Goal: Feedback & Contribution: Submit feedback/report problem

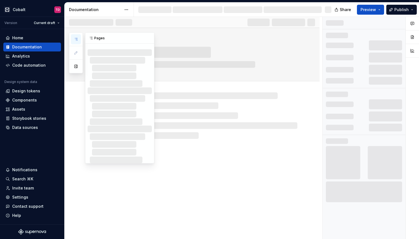
click at [75, 38] on icon "button" at bounding box center [76, 39] width 4 height 4
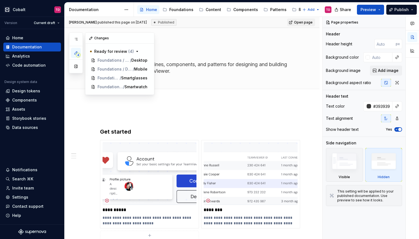
click at [76, 54] on span "4" at bounding box center [78, 55] width 4 height 4
click at [103, 60] on span "Foundations / Devices" at bounding box center [110, 61] width 25 height 6
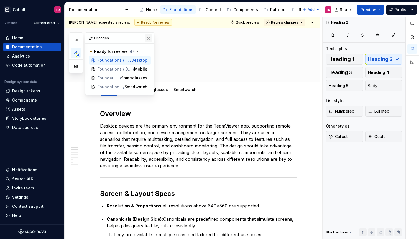
click at [148, 37] on button "button" at bounding box center [149, 38] width 8 height 8
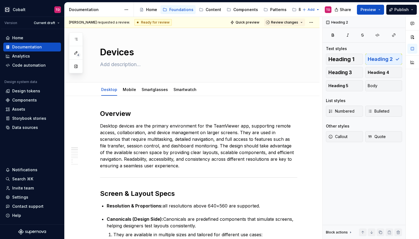
type textarea "*"
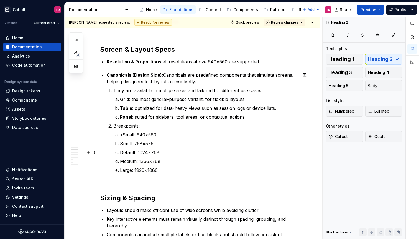
scroll to position [128, 0]
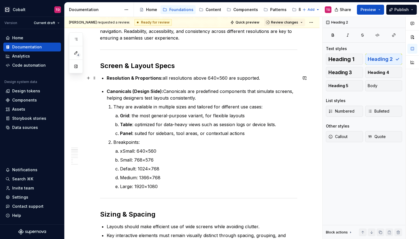
click at [263, 78] on p "Resolution & Proportions: all resolutions above 640×560 are supported." at bounding box center [202, 78] width 191 height 7
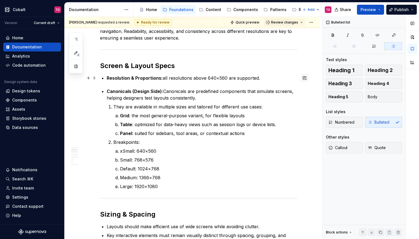
click at [307, 79] on button "button" at bounding box center [305, 78] width 8 height 8
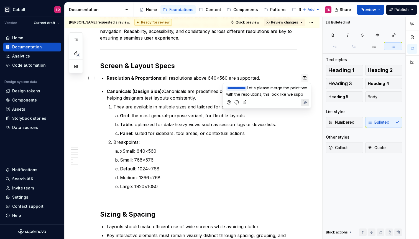
type textarea "*"
drag, startPoint x: 272, startPoint y: 88, endPoint x: 288, endPoint y: 95, distance: 17.5
click at [288, 95] on p "**********" at bounding box center [266, 91] width 81 height 12
click at [275, 85] on p "**********" at bounding box center [266, 94] width 81 height 18
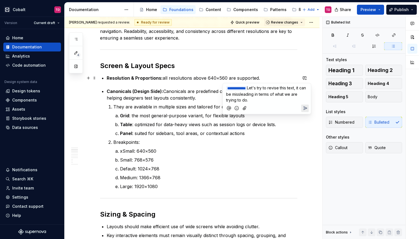
click at [275, 85] on p "**********" at bounding box center [266, 94] width 81 height 18
click at [268, 98] on p "**********" at bounding box center [266, 94] width 81 height 18
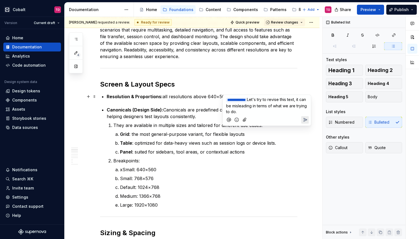
scroll to position [119, 0]
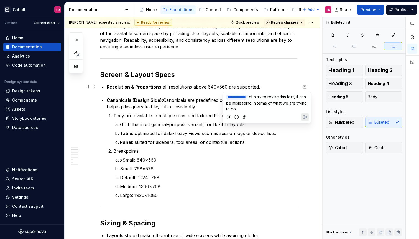
click at [304, 116] on icon "Send" at bounding box center [305, 117] width 3 height 3
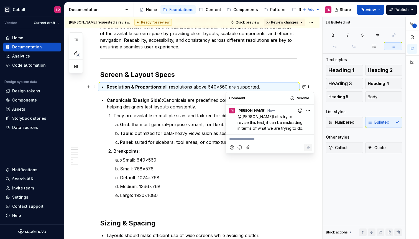
click at [258, 74] on h2 "Screen & Layout Specs" at bounding box center [198, 74] width 197 height 9
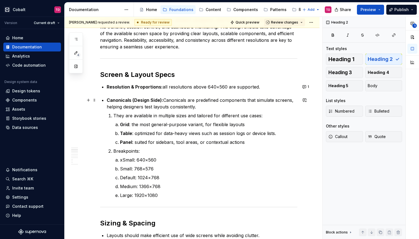
click at [213, 101] on p "Canonicals (Design Side): Canonicals are predefined components that simulate sc…" at bounding box center [202, 103] width 191 height 13
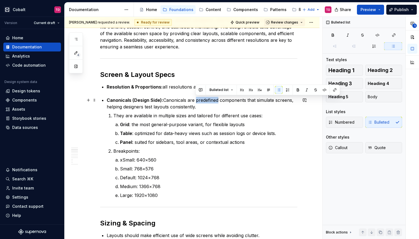
click at [213, 101] on p "Canonicals (Design Side): Canonicals are predefined components that simulate sc…" at bounding box center [202, 103] width 191 height 13
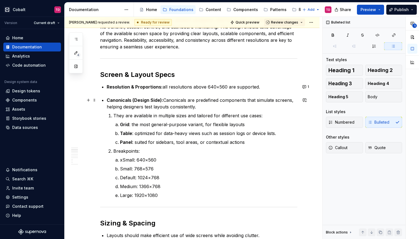
click at [232, 105] on p "Canonicals (Design Side): Canonicals are predefined components that simulate sc…" at bounding box center [202, 103] width 191 height 13
click at [239, 109] on p "Canonicals (Design Side): Canonicals are predefined components that simulate sc…" at bounding box center [202, 103] width 191 height 13
click at [255, 124] on p "Grid : the most general-purpose variant, for flexible layouts" at bounding box center [208, 124] width 177 height 7
click at [231, 101] on p "Canonicals (Design Side): Canonicals are predefined components that simulate sc…" at bounding box center [202, 103] width 191 height 13
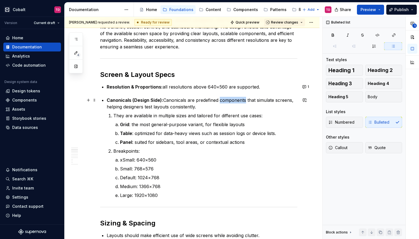
click at [231, 101] on p "Canonicals (Design Side): Canonicals are predefined components that simulate sc…" at bounding box center [202, 103] width 191 height 13
click at [276, 123] on p "Grid : the most general-purpose variant, for flexible layouts" at bounding box center [208, 124] width 177 height 7
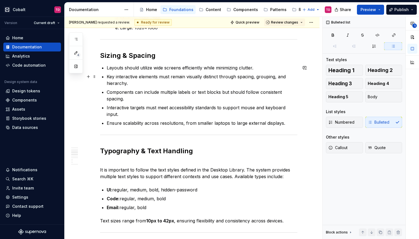
scroll to position [286, 0]
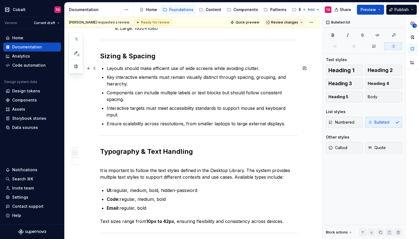
click at [190, 70] on p "Layouts should make efficient use of wide screens while avoiding clutter." at bounding box center [202, 68] width 191 height 7
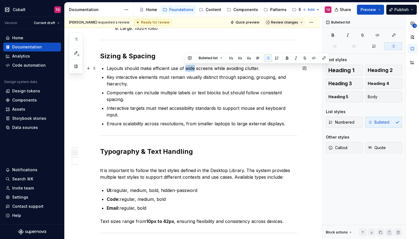
click at [190, 70] on p "Layouts should make efficient use of wide screens while avoiding clutter." at bounding box center [202, 68] width 191 height 7
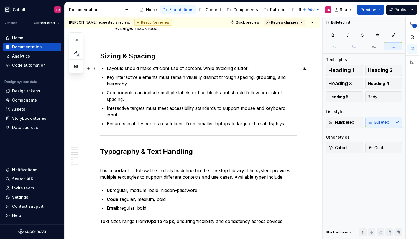
click at [200, 69] on p "Layouts should make efficient use of screens while avoiding clutter." at bounding box center [202, 68] width 191 height 7
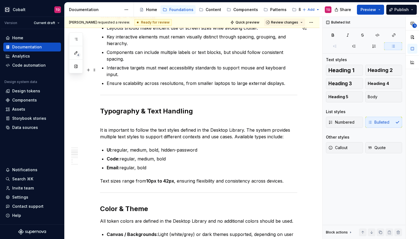
scroll to position [359, 0]
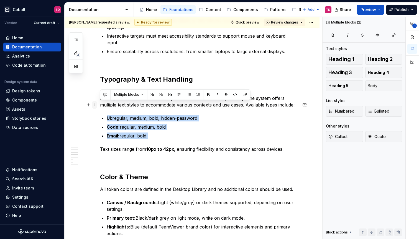
drag, startPoint x: 176, startPoint y: 126, endPoint x: 95, endPoint y: 105, distance: 83.7
click at [100, 105] on div "Overview Desktop devices are the primary environment for the TeamViewer app, su…" at bounding box center [198, 183] width 197 height 865
click at [106, 96] on button "button" at bounding box center [105, 95] width 8 height 8
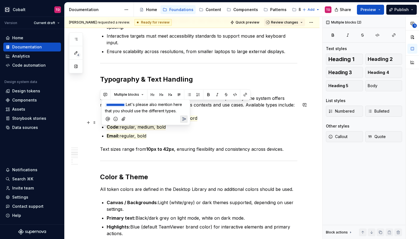
click at [185, 120] on icon "Send" at bounding box center [184, 119] width 6 height 6
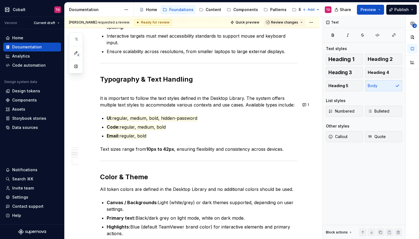
click at [229, 126] on div "Overview Desktop devices are the primary environment for the TeamViewer app, su…" at bounding box center [198, 180] width 197 height 858
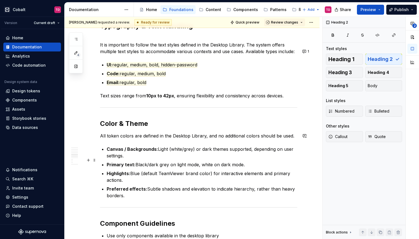
scroll to position [419, 0]
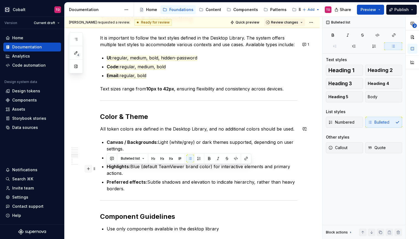
drag, startPoint x: 127, startPoint y: 176, endPoint x: 92, endPoint y: 170, distance: 35.3
click at [100, 170] on div "Overview Desktop devices are the primary environment for the TeamViewer app, su…" at bounding box center [198, 122] width 197 height 865
click at [113, 158] on button "button" at bounding box center [112, 159] width 8 height 8
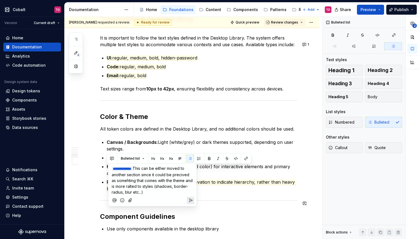
click at [190, 197] on button "Send" at bounding box center [190, 200] width 7 height 7
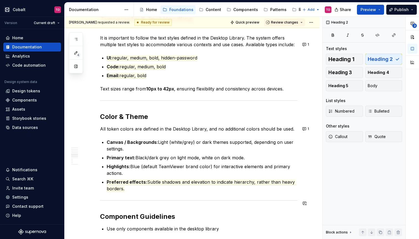
click at [190, 196] on div "Overview Desktop devices are the primary environment for the TeamViewer app, su…" at bounding box center [198, 119] width 197 height 858
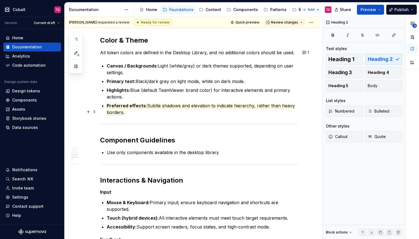
scroll to position [510, 0]
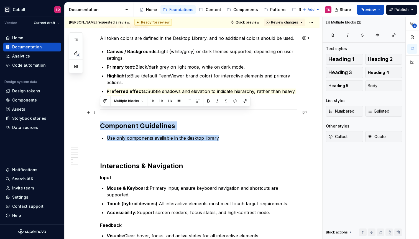
drag, startPoint x: 222, startPoint y: 124, endPoint x: 100, endPoint y: 112, distance: 123.1
click at [100, 112] on div "Overview Desktop devices are the primary environment for the TeamViewer app, su…" at bounding box center [198, 28] width 197 height 858
click at [109, 103] on button "button" at bounding box center [105, 101] width 8 height 8
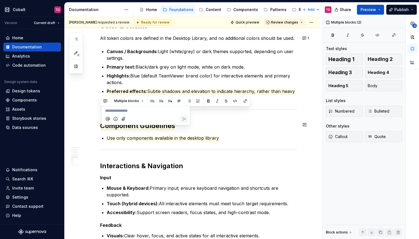
click at [107, 119] on icon "Mention someone" at bounding box center [108, 119] width 2 height 2
click at [118, 103] on span "[PERSON_NAME]" at bounding box center [124, 104] width 32 height 6
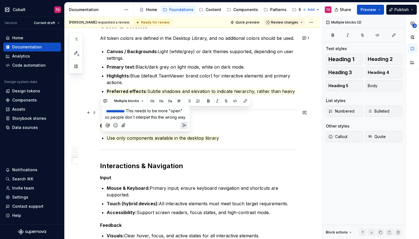
click at [153, 117] on span "This needs to be more "open" so people don´t interpet this the wrong way." at bounding box center [145, 114] width 81 height 11
click at [159, 124] on p "**********" at bounding box center [145, 117] width 81 height 18
click at [185, 131] on icon "Send" at bounding box center [184, 132] width 6 height 6
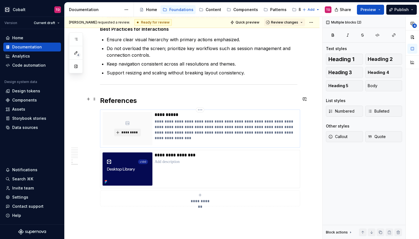
scroll to position [752, 0]
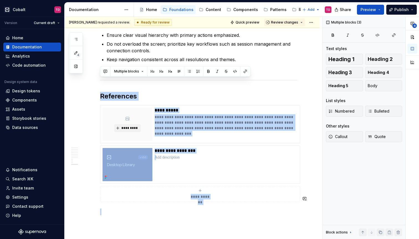
drag, startPoint x: 101, startPoint y: 73, endPoint x: 264, endPoint y: 208, distance: 211.9
click at [105, 72] on button "button" at bounding box center [105, 72] width 8 height 8
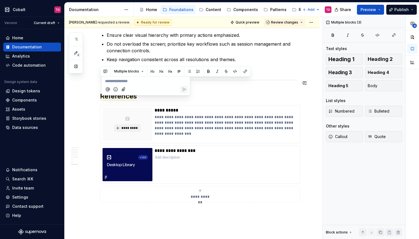
click at [108, 89] on icon "Mention someone" at bounding box center [108, 90] width 6 height 6
click at [115, 74] on span "[PERSON_NAME]" at bounding box center [124, 74] width 32 height 6
click at [182, 96] on div at bounding box center [146, 89] width 84 height 11
click at [183, 92] on icon "Send" at bounding box center [184, 89] width 3 height 3
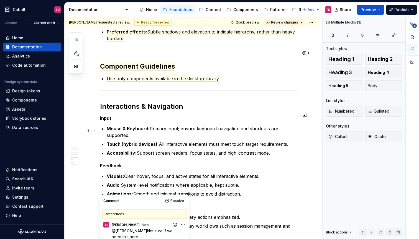
scroll to position [552, 0]
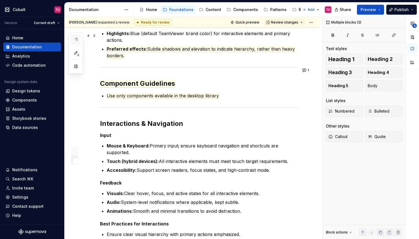
click at [74, 41] on icon "button" at bounding box center [76, 39] width 4 height 4
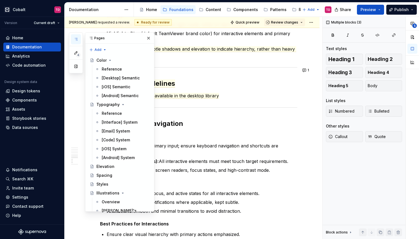
click at [74, 41] on icon "button" at bounding box center [76, 39] width 4 height 4
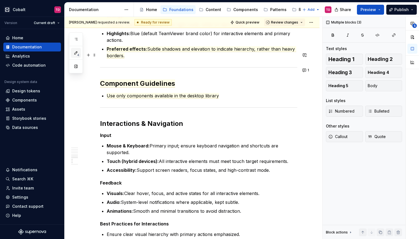
click at [76, 53] on icon "button" at bounding box center [76, 53] width 4 height 4
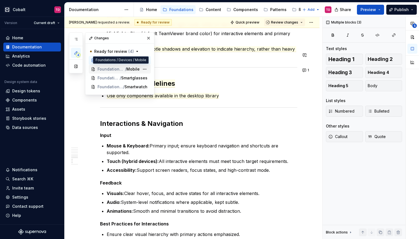
click at [108, 65] on div "Foundations / Devices / Mobile" at bounding box center [120, 69] width 62 height 9
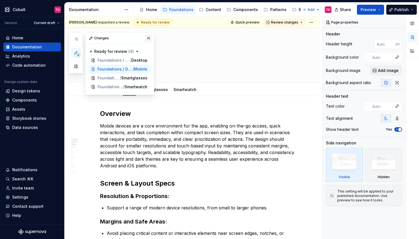
click at [147, 37] on button "button" at bounding box center [149, 38] width 8 height 8
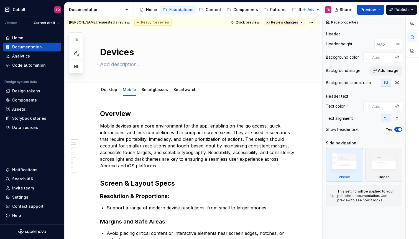
type textarea "*"
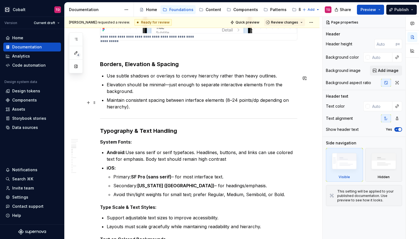
scroll to position [442, 0]
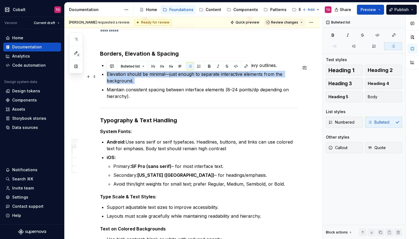
drag, startPoint x: 138, startPoint y: 87, endPoint x: 99, endPoint y: 73, distance: 41.4
click at [111, 66] on button "button" at bounding box center [112, 67] width 8 height 8
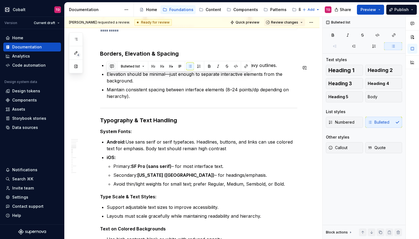
click at [110, 64] on button "button" at bounding box center [112, 67] width 8 height 8
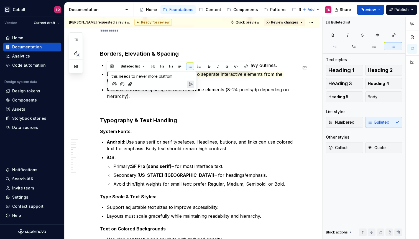
type textarea "*"
click at [114, 84] on icon "Mention someone" at bounding box center [115, 85] width 2 height 2
click at [119, 81] on button "Add emoji" at bounding box center [122, 84] width 7 height 7
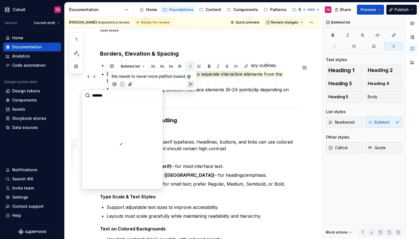
click at [122, 76] on span "this needs to never more platfom based. @" at bounding box center [151, 76] width 79 height 5
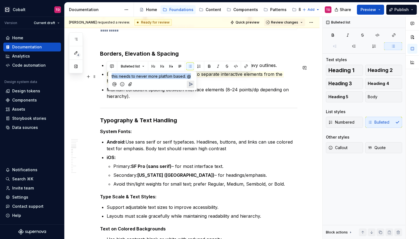
click at [122, 76] on span "this needs to never more platfom based. @" at bounding box center [151, 76] width 79 height 5
click at [115, 84] on icon "Mention someone" at bounding box center [115, 85] width 6 height 6
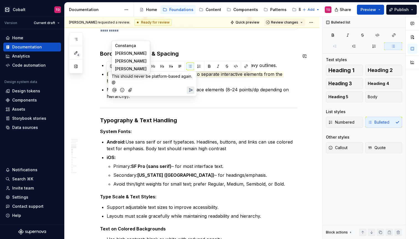
click at [125, 67] on span "[PERSON_NAME]" at bounding box center [131, 69] width 32 height 6
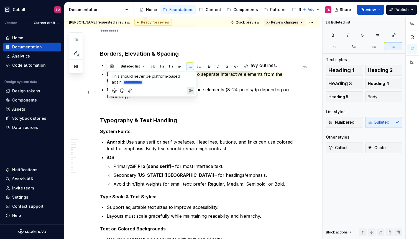
click at [191, 89] on icon "Send" at bounding box center [190, 90] width 3 height 3
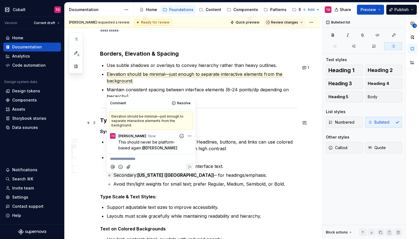
click at [241, 124] on h3 "Typography & Text Handling" at bounding box center [198, 121] width 197 height 8
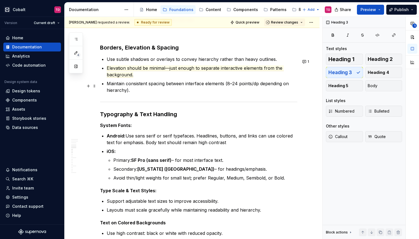
scroll to position [441, 0]
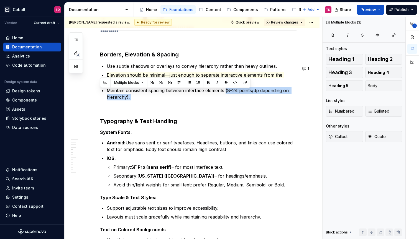
drag, startPoint x: 226, startPoint y: 93, endPoint x: 232, endPoint y: 104, distance: 12.4
click at [104, 81] on button "button" at bounding box center [105, 83] width 8 height 8
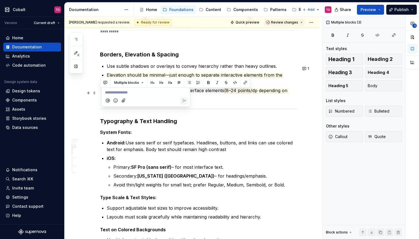
click at [107, 100] on icon "Mention someone" at bounding box center [108, 101] width 6 height 6
click at [119, 86] on span "[PERSON_NAME]" at bounding box center [124, 86] width 32 height 6
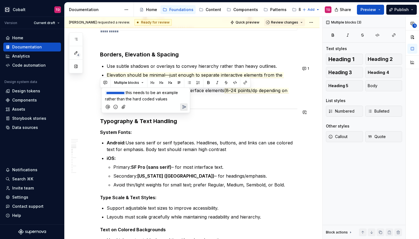
click at [185, 105] on icon "Send" at bounding box center [184, 107] width 6 height 6
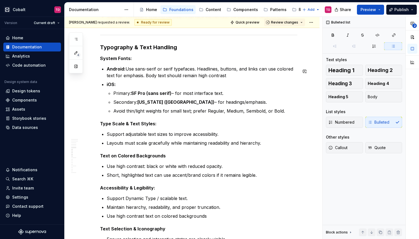
scroll to position [514, 0]
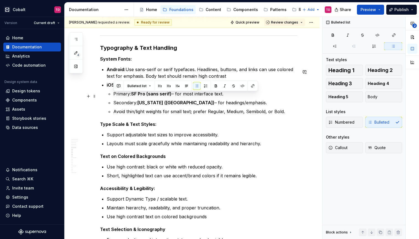
drag, startPoint x: 227, startPoint y: 94, endPoint x: 111, endPoint y: 96, distance: 116.9
click at [110, 96] on li "iOS: Primary: SF Pro (sans serif) – for most interface text. Secondary: [US_STA…" at bounding box center [202, 98] width 191 height 33
click at [119, 87] on button "button" at bounding box center [119, 86] width 8 height 8
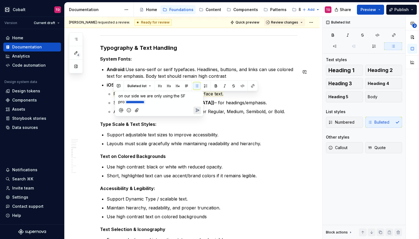
click at [194, 107] on button "Send" at bounding box center [196, 110] width 7 height 7
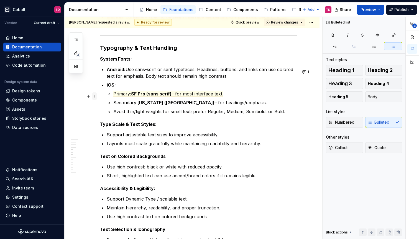
click at [94, 95] on span at bounding box center [94, 97] width 4 height 8
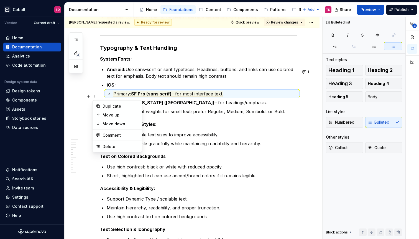
click at [275, 120] on div "Overview Mobile devices are a core environment for the app, enabling on-the-go …" at bounding box center [198, 241] width 197 height 1293
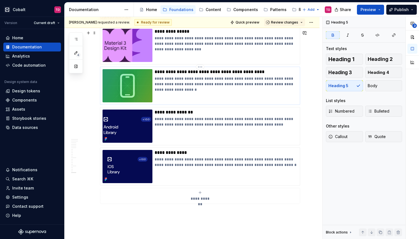
scroll to position [1169, 0]
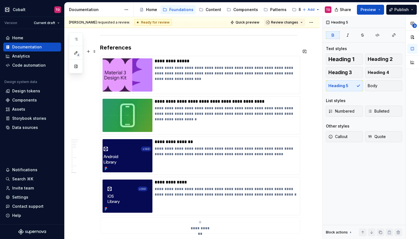
click at [124, 49] on h3 "References" at bounding box center [198, 48] width 197 height 8
click at [134, 52] on h3 "References" at bounding box center [198, 48] width 197 height 8
click at [154, 52] on h3 "References & Resourcres" at bounding box center [198, 48] width 197 height 8
click at [154, 52] on h3 "References & Resources" at bounding box center [198, 48] width 197 height 8
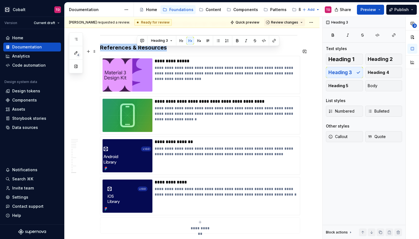
click at [154, 52] on h3 "References & Resources" at bounding box center [198, 48] width 197 height 8
click at [94, 50] on span at bounding box center [94, 52] width 4 height 8
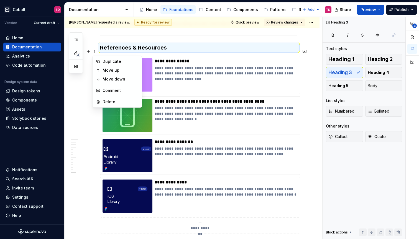
click at [166, 50] on h3 "References & Resources" at bounding box center [198, 48] width 197 height 8
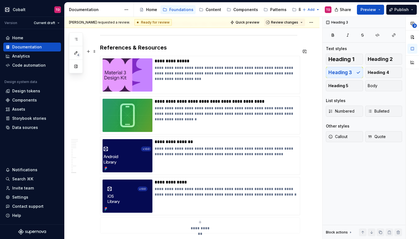
click at [159, 50] on h3 "References & Resources" at bounding box center [198, 48] width 197 height 8
click at [153, 50] on h3 "References & Resources" at bounding box center [198, 48] width 197 height 8
click at [175, 50] on h3 "References & Resources" at bounding box center [198, 48] width 197 height 8
drag, startPoint x: 175, startPoint y: 50, endPoint x: 141, endPoint y: 51, distance: 34.1
click at [141, 51] on h3 "References & Resources" at bounding box center [198, 48] width 197 height 8
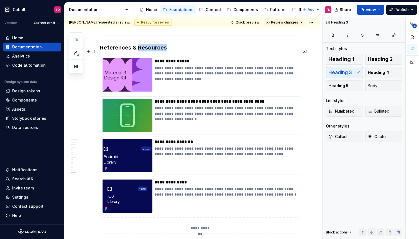
click at [141, 51] on h3 "References & Resources" at bounding box center [198, 48] width 197 height 8
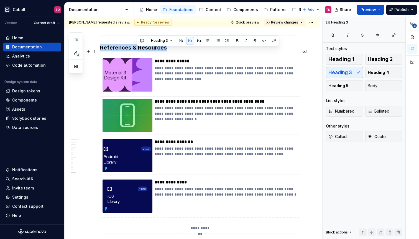
click at [141, 51] on h3 "References & Resources" at bounding box center [198, 48] width 197 height 8
click at [106, 40] on button "button" at bounding box center [105, 41] width 8 height 8
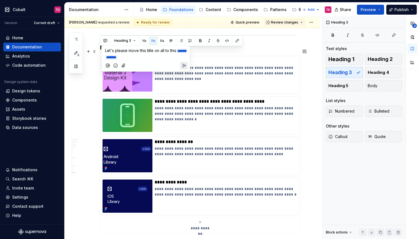
click at [153, 51] on span "Let's please move this title on all to this" at bounding box center [140, 50] width 71 height 5
click at [182, 66] on icon "Send" at bounding box center [184, 65] width 6 height 6
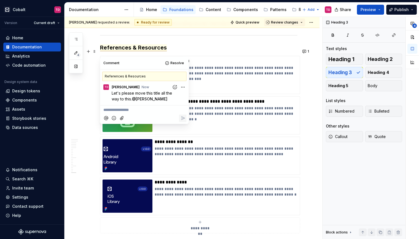
click at [200, 50] on h3 "References & Resources" at bounding box center [198, 48] width 197 height 8
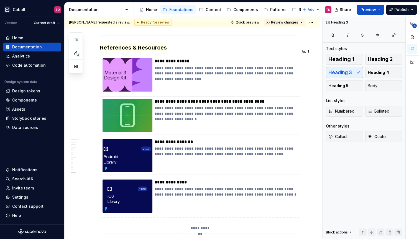
click at [88, 107] on div "[PERSON_NAME] requested a review. Ready for review Quick preview Review changes…" at bounding box center [194, 128] width 258 height 223
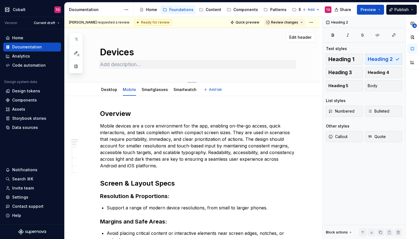
scroll to position [0, 0]
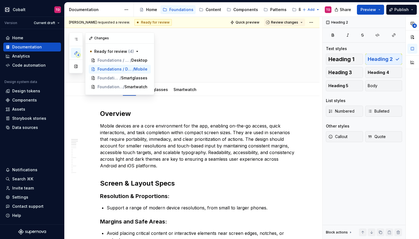
click at [78, 53] on span "4" at bounding box center [78, 55] width 4 height 4
click at [131, 76] on span "Smartglasses" at bounding box center [126, 78] width 26 height 6
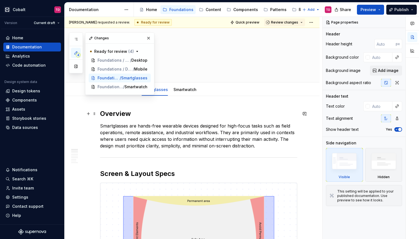
click at [152, 39] on button "button" at bounding box center [149, 38] width 8 height 8
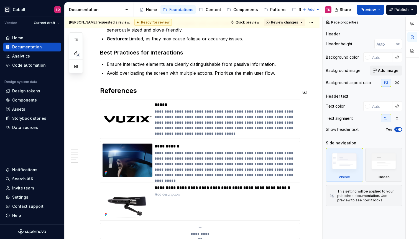
scroll to position [654, 0]
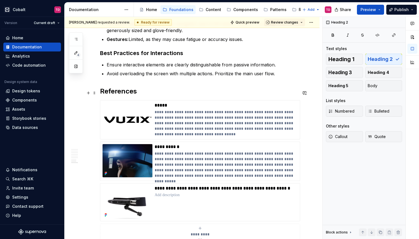
click at [114, 93] on h2 "References" at bounding box center [198, 91] width 197 height 9
click at [162, 96] on h2 "References" at bounding box center [198, 91] width 197 height 9
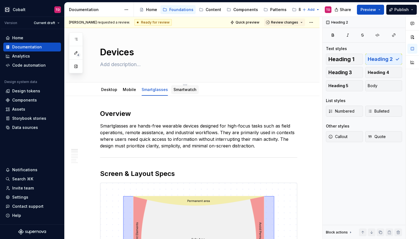
scroll to position [0, 0]
click at [177, 92] on link "Smartwatch" at bounding box center [184, 89] width 23 height 5
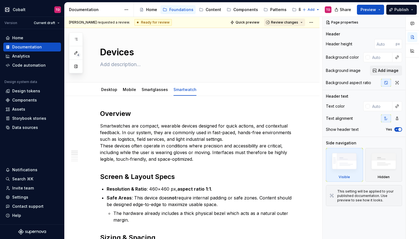
click at [298, 19] on button "Review changes" at bounding box center [284, 23] width 41 height 8
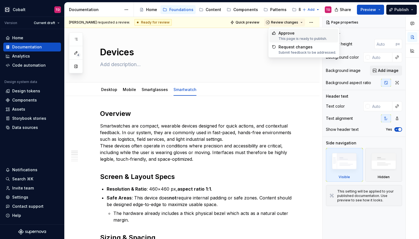
click at [290, 34] on div "Approve" at bounding box center [302, 33] width 48 height 6
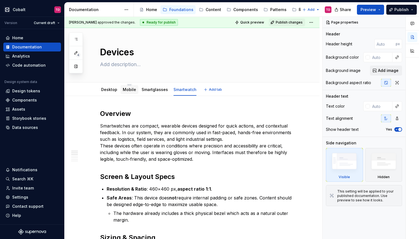
click at [123, 88] on link "Mobile" at bounding box center [129, 89] width 13 height 5
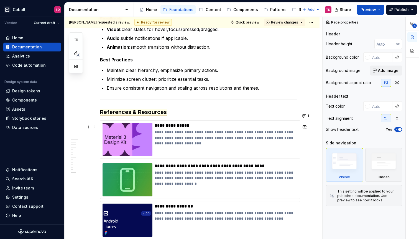
scroll to position [1104, 0]
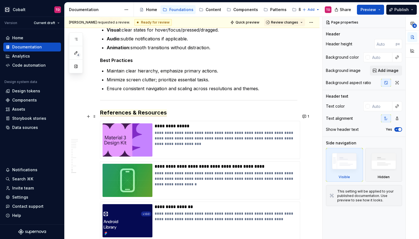
click at [146, 113] on span "References & Resources" at bounding box center [133, 112] width 67 height 7
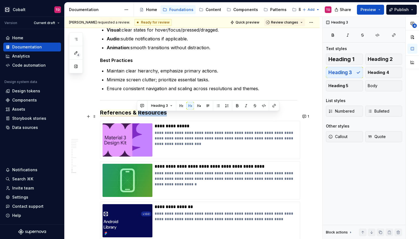
click at [146, 113] on span "References & Resources" at bounding box center [133, 112] width 67 height 7
copy span "References & Resources"
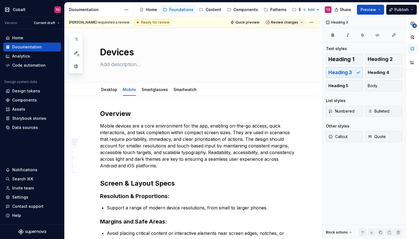
scroll to position [0, 0]
click at [164, 90] on link "Smartglasses" at bounding box center [155, 89] width 26 height 5
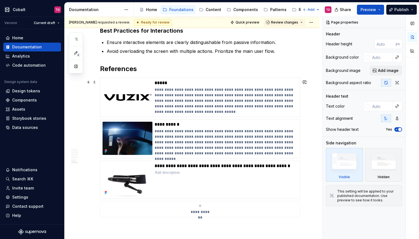
scroll to position [671, 0]
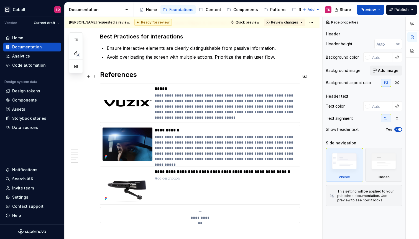
click at [116, 74] on h2 "References" at bounding box center [198, 74] width 197 height 9
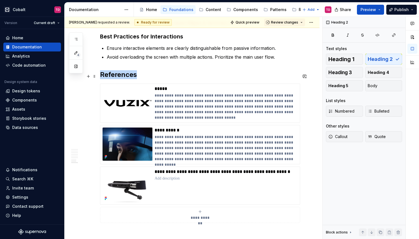
click at [116, 74] on h2 "References" at bounding box center [198, 74] width 197 height 9
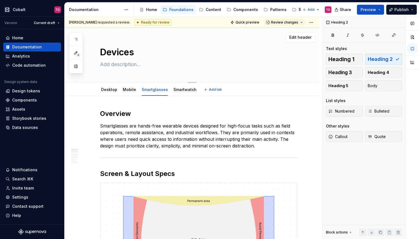
scroll to position [0, 0]
click at [304, 24] on button "Review changes" at bounding box center [284, 23] width 41 height 8
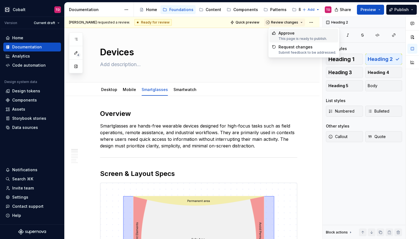
click at [289, 34] on div "Approve" at bounding box center [302, 33] width 48 height 6
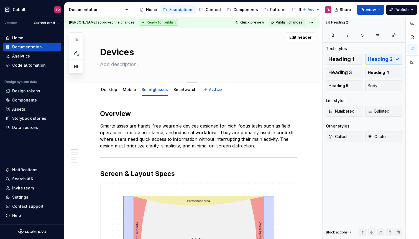
click at [131, 63] on textarea at bounding box center [197, 64] width 197 height 9
type textarea "*"
type textarea "S"
type textarea "*"
type textarea "So"
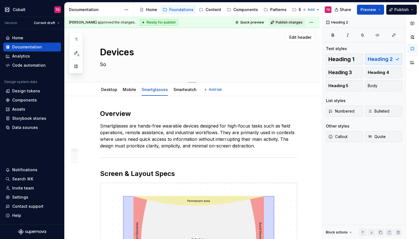
type textarea "*"
type textarea "Som"
type textarea "*"
type textarea "Some"
type textarea "*"
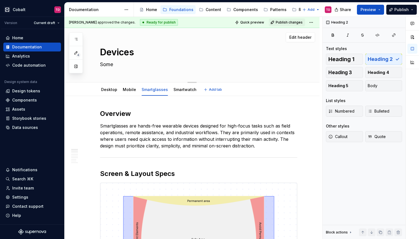
type textarea "Some"
type textarea "*"
type textarea "Some r"
type textarea "*"
type textarea "Some ru"
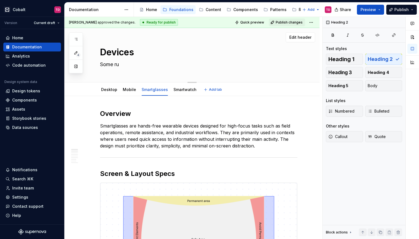
type textarea "*"
type textarea "Some rul"
type textarea "*"
type textarea "Some rule"
type textarea "*"
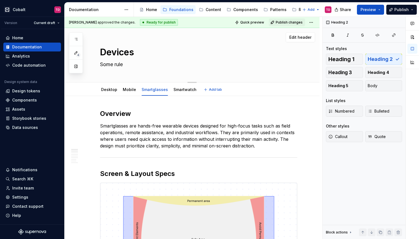
type textarea "Some rules"
type textarea "*"
type textarea "Some rules"
type textarea "*"
type textarea "Some rules o"
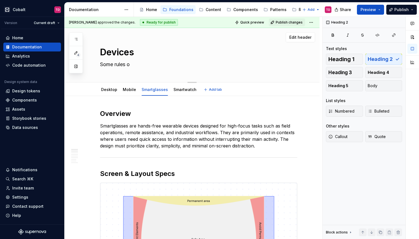
type textarea "*"
type textarea "Some rules of"
type textarea "*"
type textarea "Some rules of"
type textarea "*"
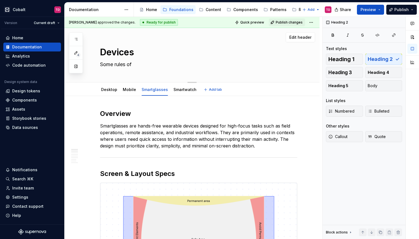
type textarea "Some rules of"
type textarea "*"
type textarea "Some rules o"
type textarea "*"
type textarea "Some rules"
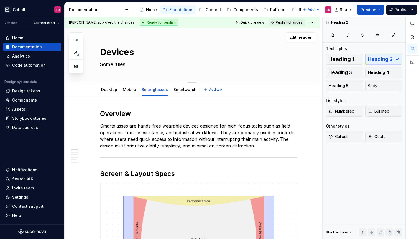
type textarea "*"
type textarea "Some rules"
type textarea "*"
type textarea "Some rule"
type textarea "*"
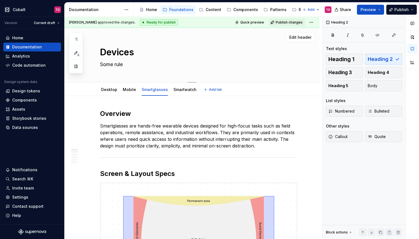
type textarea "Some rul"
type textarea "*"
type textarea "Some ru"
type textarea "*"
type textarea "Some r"
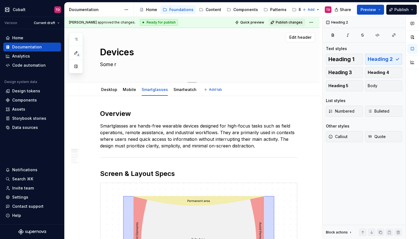
type textarea "*"
type textarea "Some rg"
type textarea "*"
type textarea "Some r"
type textarea "*"
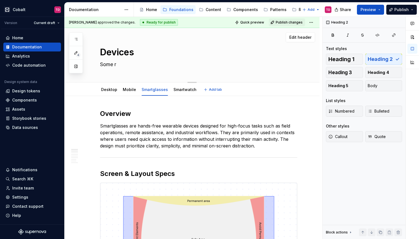
type textarea "Some"
type textarea "*"
type textarea "Some g"
type textarea "*"
type textarea "Some ge"
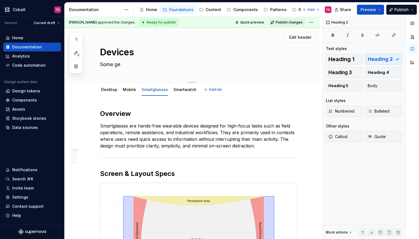
type textarea "*"
type textarea "Some gen"
type textarea "*"
type textarea "Some gene"
type textarea "*"
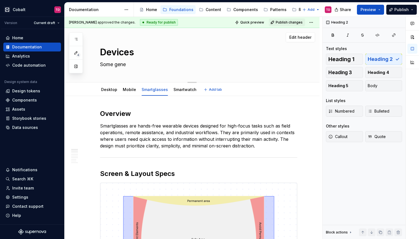
type textarea "Some gener"
type textarea "*"
type textarea "Some genera"
type textarea "*"
type textarea "Some general"
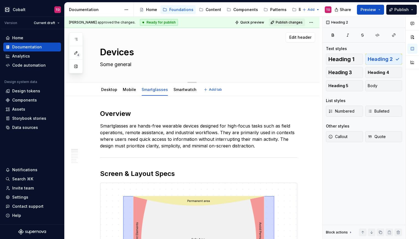
type textarea "*"
type textarea "Some general"
type textarea "*"
type textarea "Some general r"
type textarea "*"
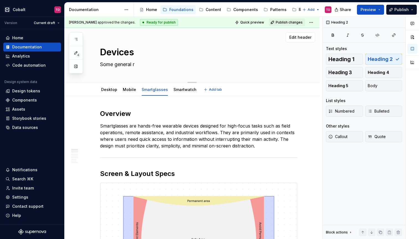
type textarea "Some general ru"
type textarea "*"
type textarea "Some general rul"
type textarea "*"
type textarea "Some general rule"
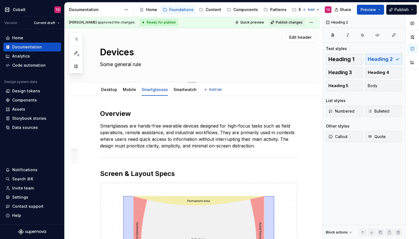
type textarea "*"
type textarea "Some general rules"
type textarea "*"
type textarea "Some general rules"
type textarea "*"
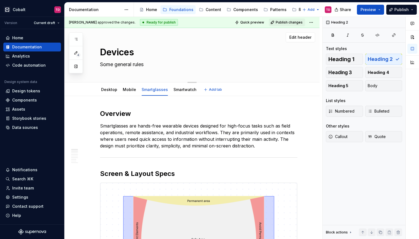
type textarea "Some general rules o"
type textarea "*"
type textarea "Some general rules on"
type textarea "*"
type textarea "Some general rules on"
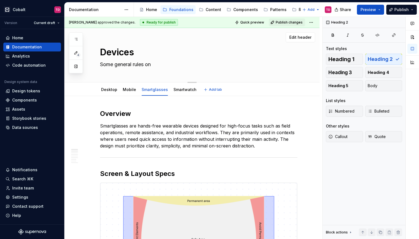
type textarea "*"
type textarea "Some general rules on h"
type textarea "*"
type textarea "Some general rules on how"
type textarea "*"
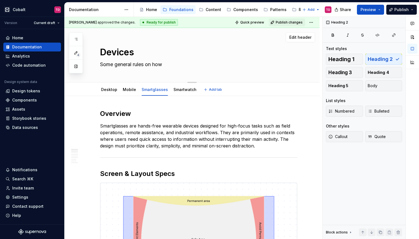
type textarea "Some general rules on how"
type textarea "*"
type textarea "Some general rules on how t"
type textarea "*"
type textarea "Some general rules on how to"
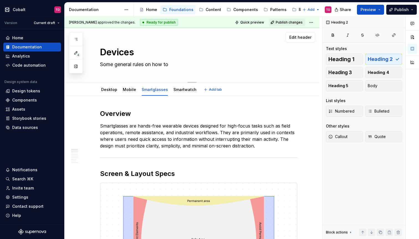
type textarea "*"
type textarea "Some general rules on how to"
type textarea "*"
type textarea "Some general rules on how to d"
type textarea "*"
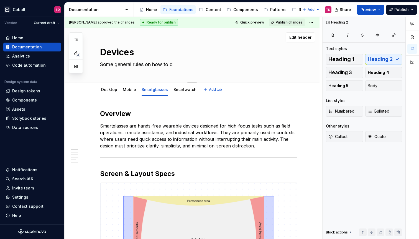
type textarea "Some general rules on how to de"
type textarea "*"
type textarea "Some general rules on how to des"
type textarea "*"
type textarea "Some general rules on how to desi"
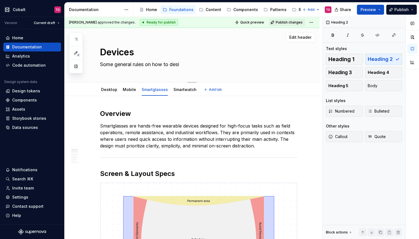
type textarea "*"
type textarea "Some general rules on how to desig"
type textarea "*"
type textarea "Some general rules on how to design"
type textarea "*"
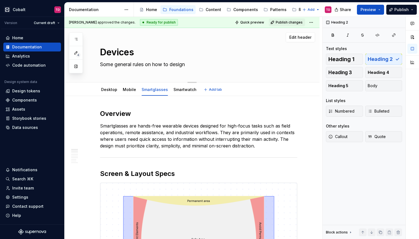
type textarea "Some general rules on how to design"
type textarea "*"
type textarea "Some general rules on how to design o"
type textarea "*"
type textarea "Some general rules on how to design on"
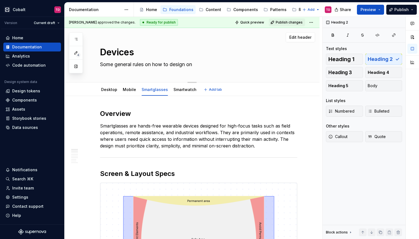
type textarea "*"
type textarea "Some general rules on how to design on"
type textarea "*"
type textarea "Some general rules on how to design on t"
type textarea "*"
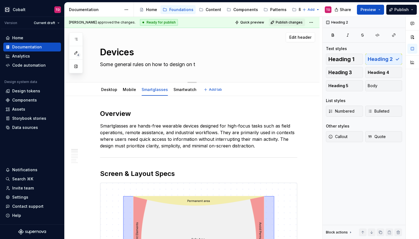
type textarea "Some general rules on how to design on th"
type textarea "*"
type textarea "Some general rules on how to design on the"
type textarea "*"
type textarea "Some general rules on how to design on the"
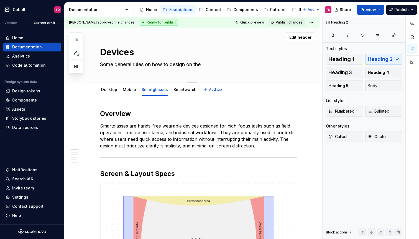
type textarea "*"
type textarea "Some general rules on how to design on the d"
type textarea "*"
type textarea "Some general rules on how to design on the de"
type textarea "*"
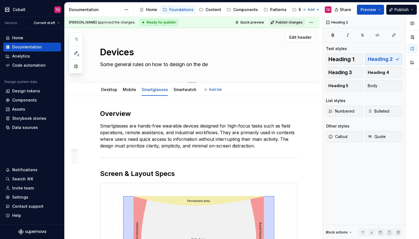
type textarea "Some general rules on how to design on the dev"
type textarea "*"
type textarea "Some general rules on how to design on the devi"
type textarea "*"
type textarea "Some general rules on how to design on the devic"
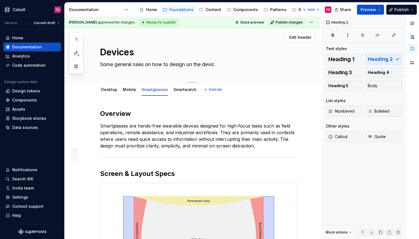
type textarea "*"
type textarea "Some general rules on how to design on the device"
type textarea "*"
type textarea "Some general rules on how to design on the devices"
type textarea "*"
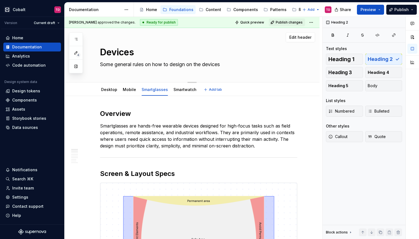
type textarea "Some general rules on how to design on the devices"
type textarea "*"
type textarea "Some general rules on how to design on the devices w"
type textarea "*"
type textarea "Some general rules on how to design on the devices we"
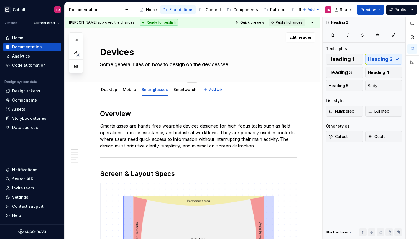
type textarea "*"
type textarea "Some general rules on how to design on the devices we"
type textarea "*"
type textarea "Some general rules on how to design on the devices we s"
type textarea "*"
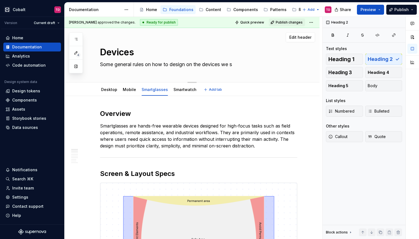
type textarea "Some general rules on how to design on the devices we su"
type textarea "*"
type textarea "Some general rules on how to design on the devices we sup"
type textarea "*"
type textarea "Some general rules on how to design on the devices we supp"
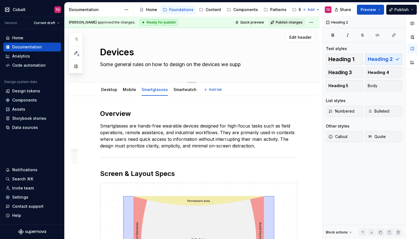
type textarea "*"
type textarea "Some general rules on how to design on the devices we suppo"
type textarea "*"
type textarea "Some general rules on how to design on the devices we suppor"
type textarea "*"
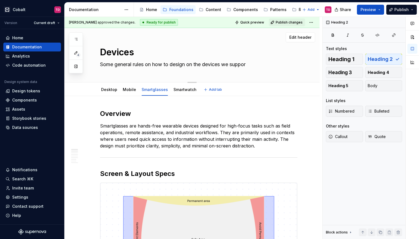
type textarea "Some general rules on how to design on the devices we support"
type textarea "*"
type textarea "Some general rules on how to design on the devices we support"
type textarea "*"
type textarea "Some general rules on how to design on the devices we support a"
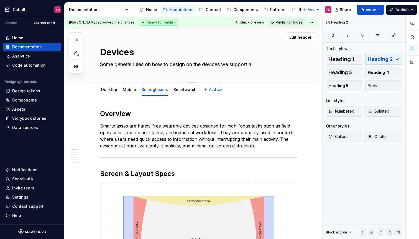
type textarea "*"
type textarea "Some general rules on how to design on the devices we support at"
type textarea "*"
type textarea "Some general rules on how to design on the devices we support at"
type textarea "*"
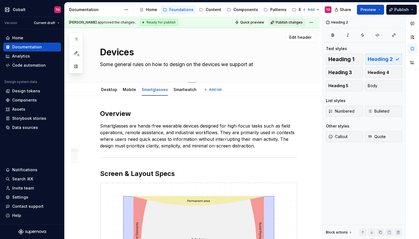
type textarea "Some general rules on how to design on the devices we support at T"
type textarea "*"
type textarea "Some general rules on how to design on the devices we support at Te"
type textarea "*"
type textarea "Some general rules on how to design on the devices we support at Tea"
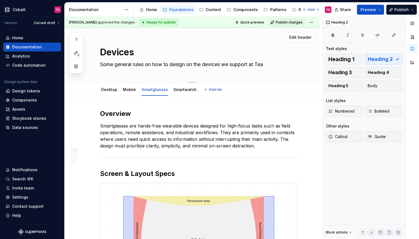
type textarea "*"
type textarea "Some general rules on how to design on the devices we support at Team"
type textarea "*"
type textarea "Some general rules on how to design on the devices we support at TeamV"
type textarea "*"
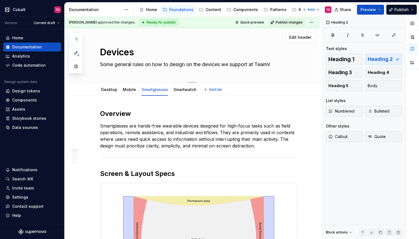
type textarea "Some general rules on how to design on the devices we support at TeamVi"
type textarea "*"
type textarea "Some general rules on how to design on the devices we support at TeamVie"
type textarea "*"
type textarea "Some general rules on how to design on the devices we support at TeamView"
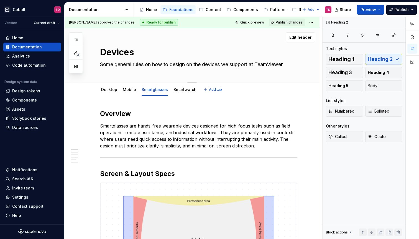
click at [149, 66] on textarea "Some general rules on how to design on the devices we support at TeamViewer." at bounding box center [197, 64] width 197 height 9
click at [195, 66] on textarea "Some general rules on how to design on the devices we support at TeamViewer." at bounding box center [197, 64] width 197 height 9
click at [183, 63] on textarea "Some general rules on how to design for the devices we support at TeamViewer." at bounding box center [197, 64] width 197 height 9
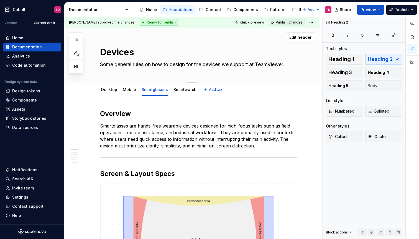
click at [183, 63] on textarea "Some general rules on how to design for the devices we support at TeamViewer." at bounding box center [197, 64] width 197 height 9
click at [100, 63] on textarea "Some general rules on how to design for the devices we support at TeamViewer." at bounding box center [197, 64] width 197 height 9
click at [103, 63] on textarea "Some general rules on how to design for the devices we support at TeamViewer." at bounding box center [197, 64] width 197 height 9
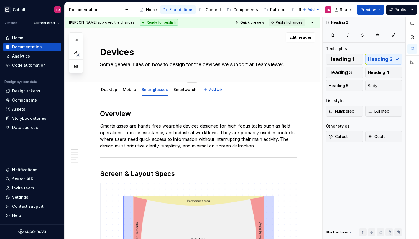
click at [103, 63] on textarea "Some general rules on how to design for the devices we support at TeamViewer." at bounding box center [197, 64] width 197 height 9
click at [99, 63] on textarea "Some general rules on how to design for the devices we support at TeamViewer." at bounding box center [197, 64] width 197 height 9
click at [107, 64] on textarea "Some general rules on how to design for the devices we support at TeamViewer." at bounding box center [197, 64] width 197 height 9
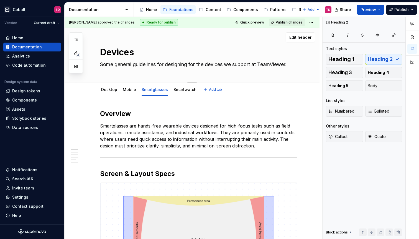
click at [111, 66] on textarea "Some general guidelines for designing for the devices we support at TeamViewer." at bounding box center [197, 64] width 197 height 9
click at [224, 63] on textarea "Some general guidelines for designing for the devices we support at TeamViewer." at bounding box center [197, 64] width 197 height 9
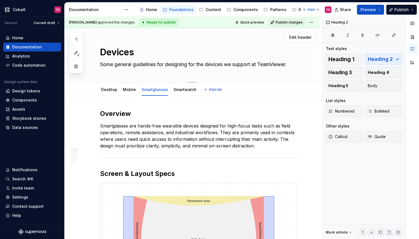
click at [224, 63] on textarea "Some general guidelines for designing for the devices we support at TeamViewer." at bounding box center [197, 64] width 197 height 9
paste textarea "Here are some essential guidelines to effectively design"
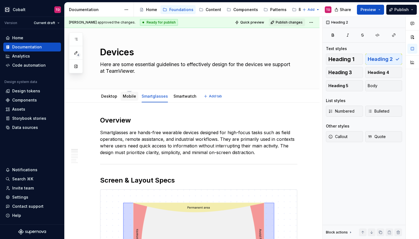
click at [133, 95] on link "Mobile" at bounding box center [129, 96] width 13 height 5
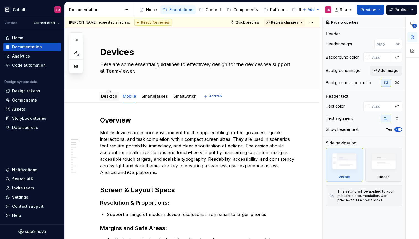
click at [113, 97] on link "Desktop" at bounding box center [109, 96] width 16 height 5
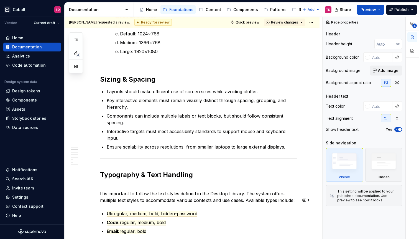
scroll to position [341, 0]
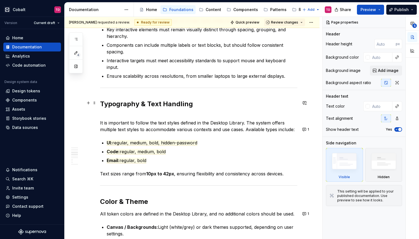
click at [75, 109] on div "Overview Desktop devices are the primary environment for the TeamViewer app, su…" at bounding box center [192, 237] width 255 height 950
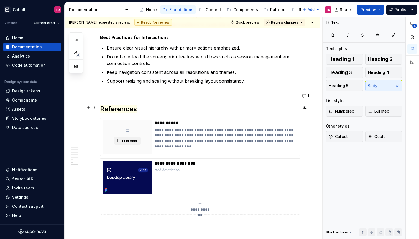
scroll to position [740, 0]
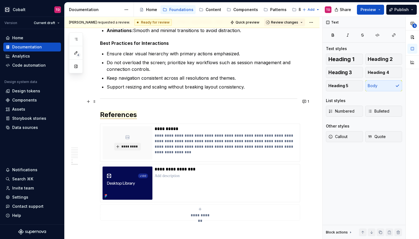
click at [123, 111] on span "References" at bounding box center [118, 115] width 37 height 8
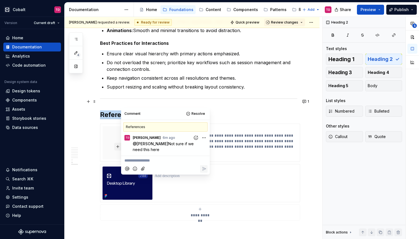
click at [123, 111] on span "References" at bounding box center [118, 115] width 37 height 8
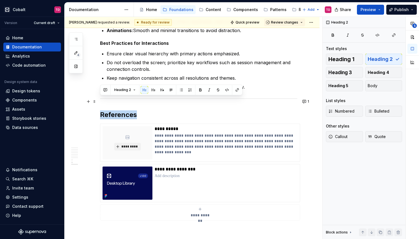
click at [123, 111] on span "References" at bounding box center [118, 115] width 37 height 8
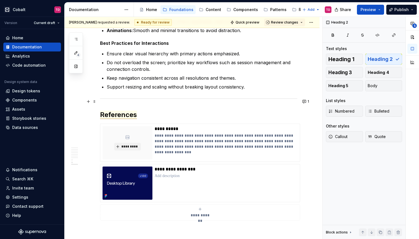
click at [125, 111] on span "References" at bounding box center [118, 115] width 37 height 8
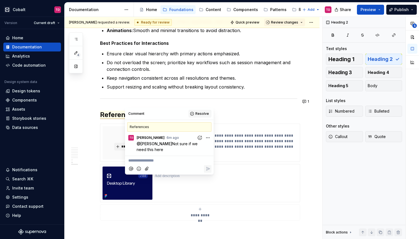
click at [194, 112] on button "Resolve" at bounding box center [199, 114] width 23 height 8
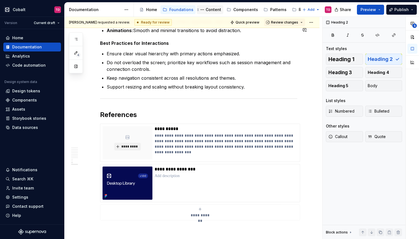
click at [207, 13] on div "Content" at bounding box center [210, 9] width 27 height 9
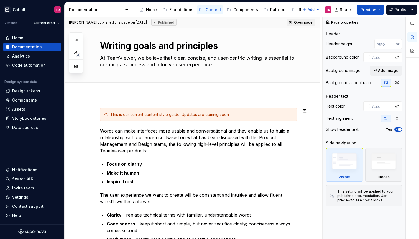
click at [140, 98] on div "This is our current content style guide. Updates are coming soon. Words can mak…" at bounding box center [192, 227] width 255 height 265
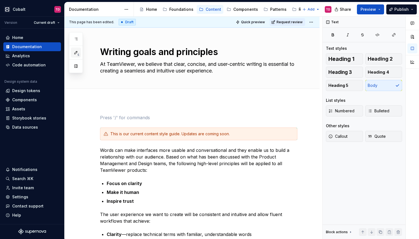
click at [78, 51] on button "5" at bounding box center [76, 53] width 10 height 10
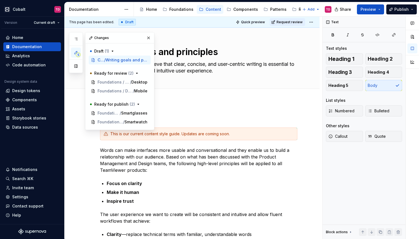
click at [78, 51] on button "5" at bounding box center [76, 53] width 10 height 10
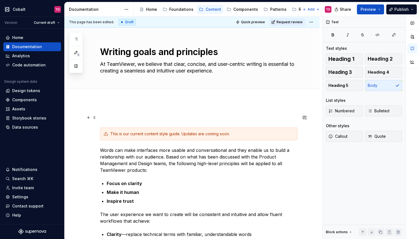
click at [118, 118] on p at bounding box center [198, 117] width 197 height 7
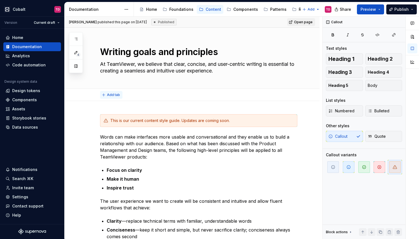
click at [104, 98] on button "Add tab" at bounding box center [111, 95] width 22 height 8
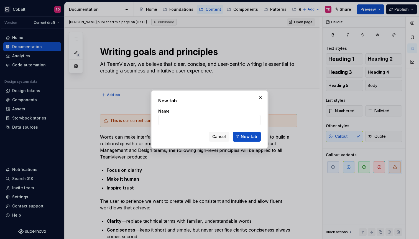
click at [256, 96] on div "New tab Name Cancel New tab" at bounding box center [209, 120] width 116 height 58
click at [259, 96] on button "button" at bounding box center [261, 98] width 8 height 8
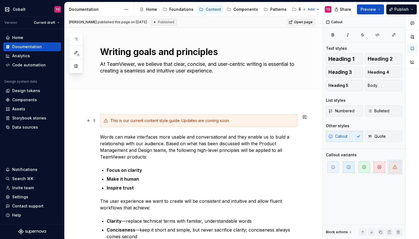
click at [127, 122] on div "This is our current content style guide. Updates are coming soon." at bounding box center [201, 121] width 183 height 6
click at [16, 36] on div "Home" at bounding box center [17, 38] width 11 height 6
